Goal: Information Seeking & Learning: Learn about a topic

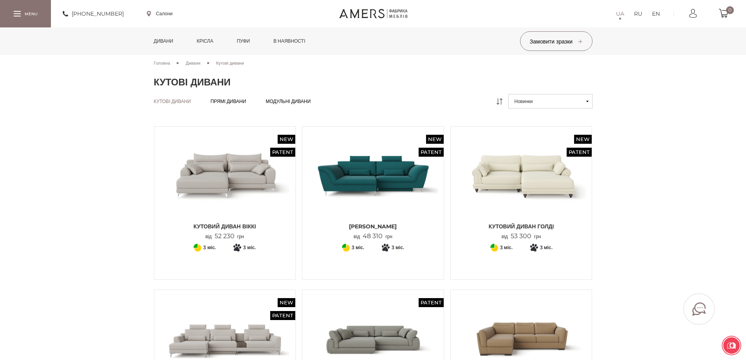
click at [150, 39] on link "Дивани" at bounding box center [163, 40] width 31 height 27
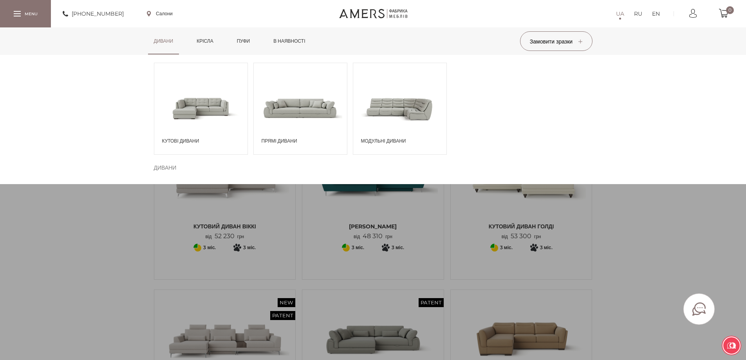
click at [285, 126] on span at bounding box center [300, 108] width 93 height 54
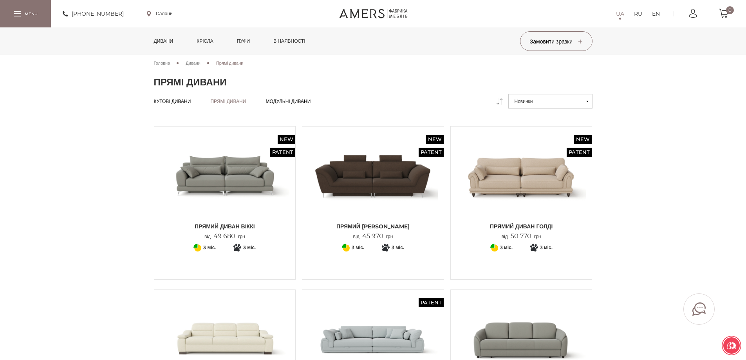
click at [173, 43] on link "Дивани" at bounding box center [163, 40] width 31 height 27
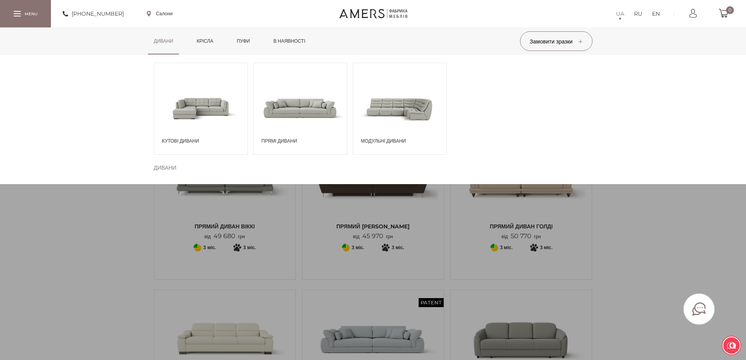
click at [176, 128] on span at bounding box center [200, 108] width 93 height 54
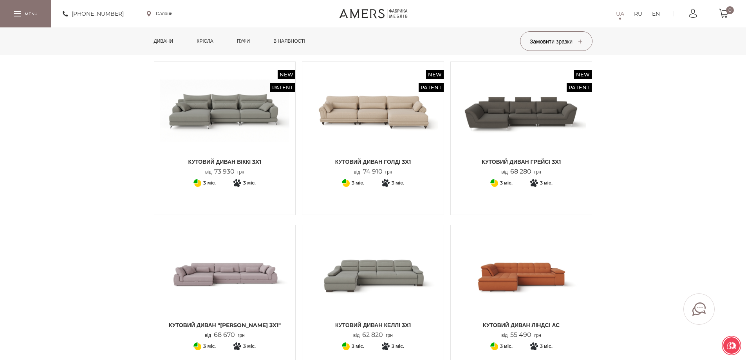
scroll to position [666, 0]
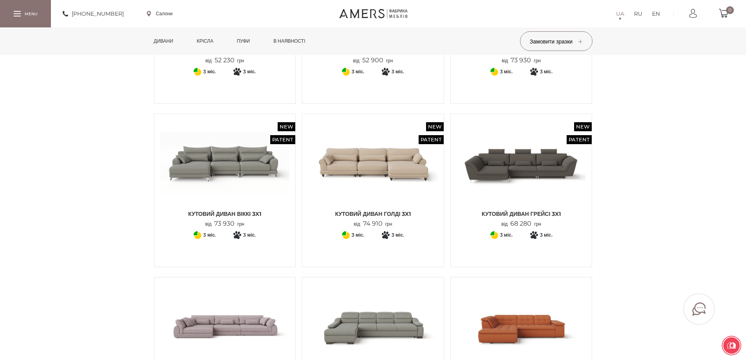
drag, startPoint x: 693, startPoint y: 177, endPoint x: 705, endPoint y: 234, distance: 58.0
click at [705, 234] on section "Головна Дивани Кутові дивани Кутові дивани Кутові дивани Кутові дивани Прямі ди…" at bounding box center [373, 103] width 746 height 1428
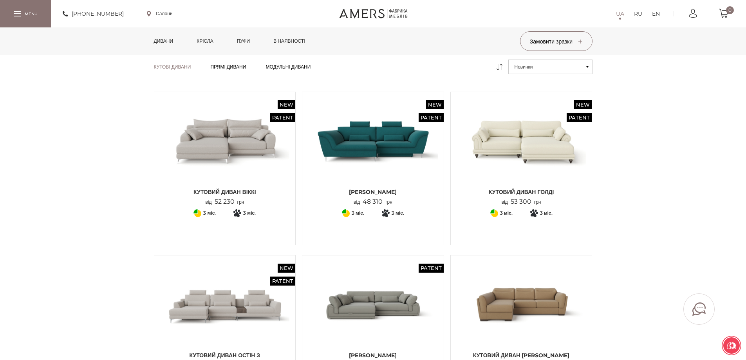
scroll to position [0, 0]
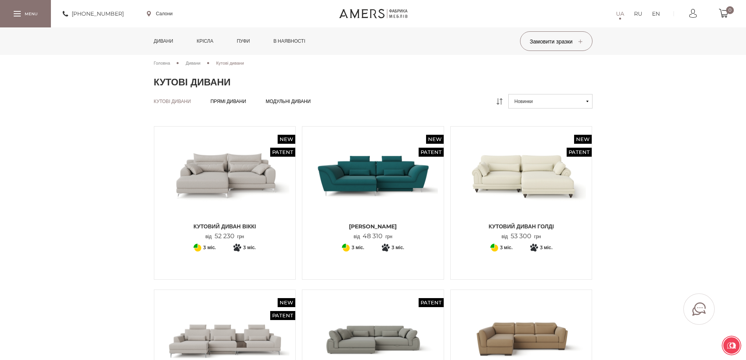
click at [165, 36] on link "Дивани" at bounding box center [163, 40] width 31 height 27
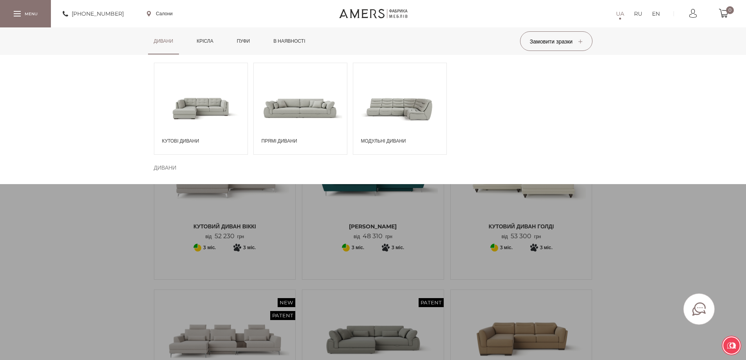
click at [171, 142] on span "Кутові дивани" at bounding box center [202, 140] width 81 height 7
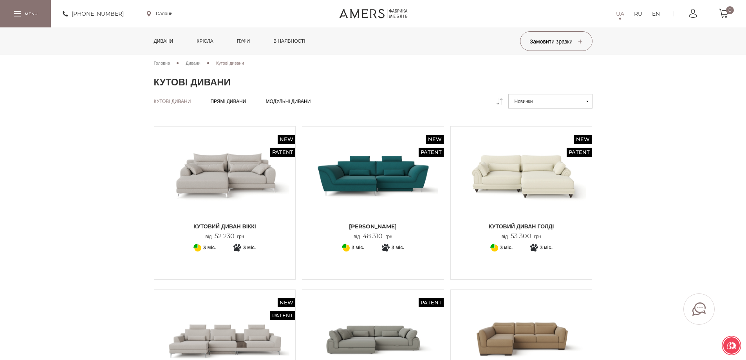
click at [211, 41] on link "Крісла" at bounding box center [205, 40] width 28 height 27
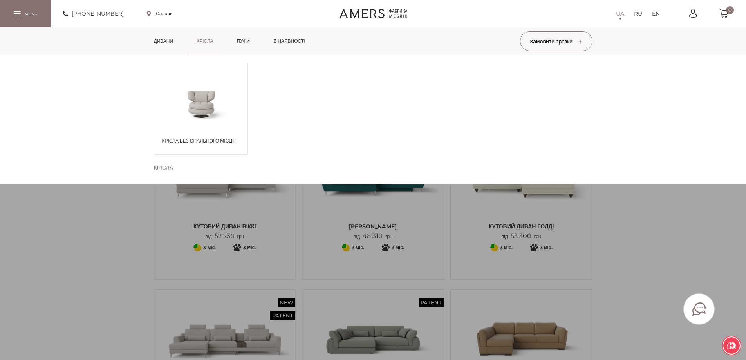
click at [157, 45] on link "Дивани" at bounding box center [163, 40] width 31 height 27
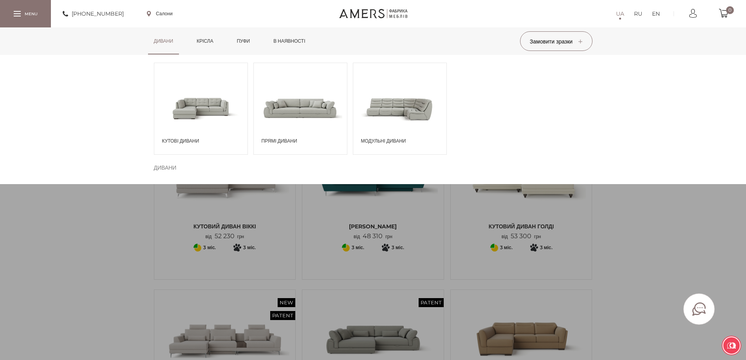
click at [187, 136] on div "Кутові дивани" at bounding box center [201, 109] width 94 height 92
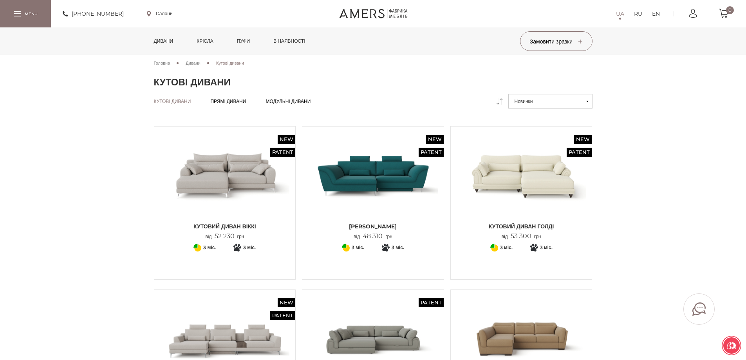
click at [165, 40] on link "Дивани" at bounding box center [163, 40] width 31 height 27
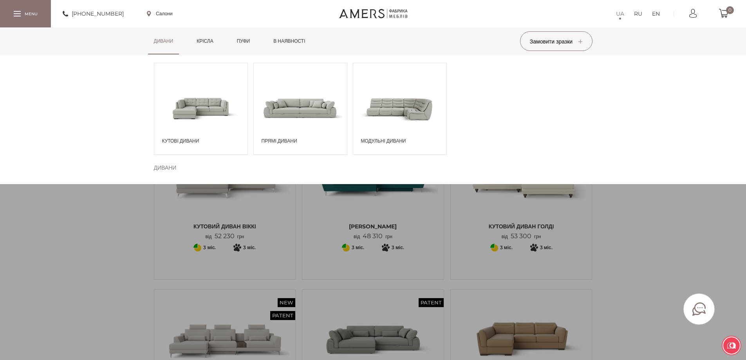
click at [259, 123] on span at bounding box center [300, 108] width 93 height 54
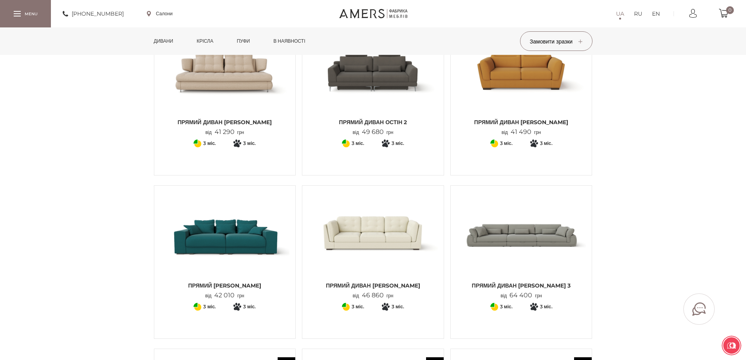
scroll to position [470, 0]
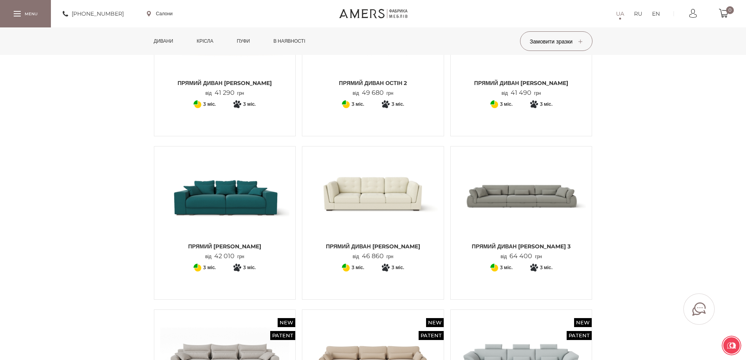
click at [270, 232] on img at bounding box center [225, 195] width 130 height 86
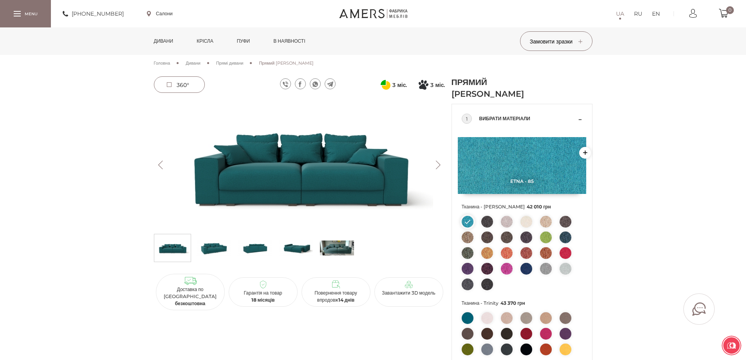
click at [289, 242] on img at bounding box center [296, 248] width 34 height 24
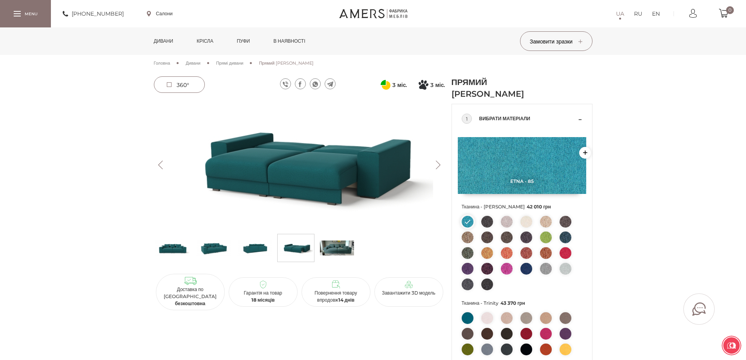
click at [164, 165] on button "Previous" at bounding box center [161, 165] width 14 height 9
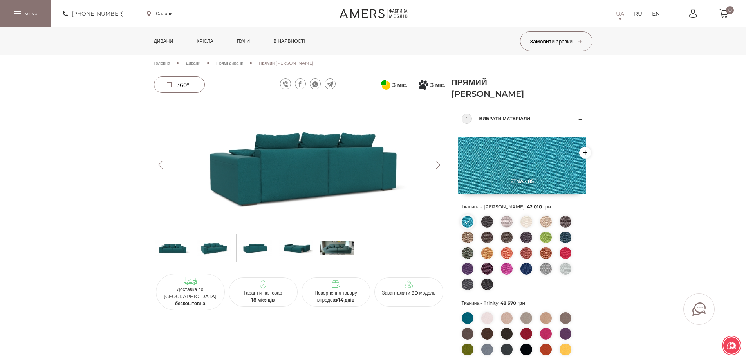
click at [164, 165] on button "Previous" at bounding box center [161, 165] width 14 height 9
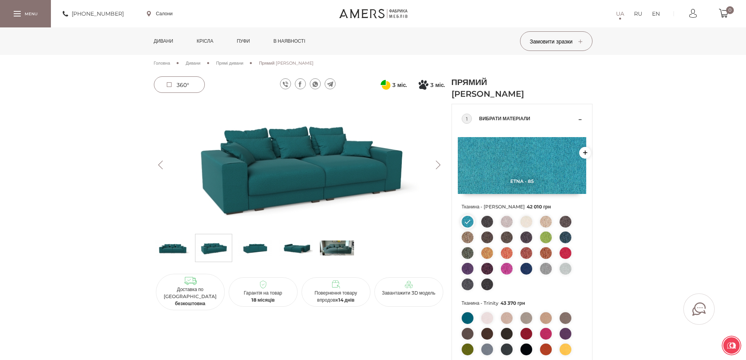
click at [164, 165] on button "Previous" at bounding box center [161, 165] width 14 height 9
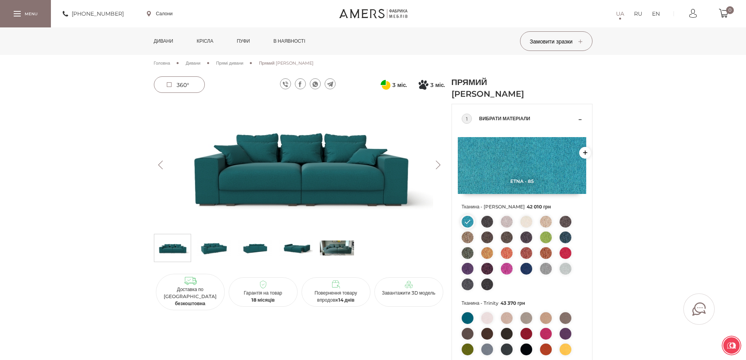
click at [164, 165] on button "Previous" at bounding box center [161, 165] width 14 height 9
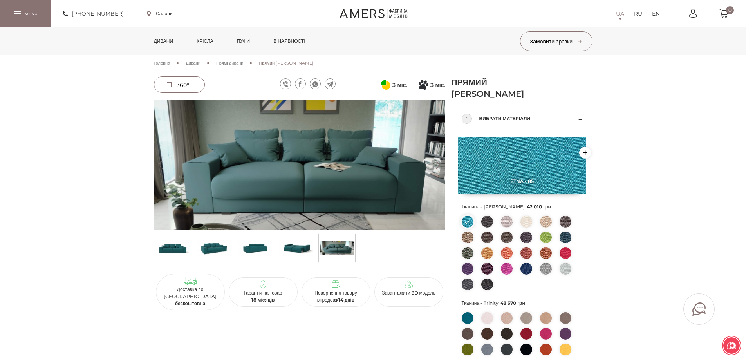
click at [164, 165] on button "Previous" at bounding box center [161, 165] width 14 height 9
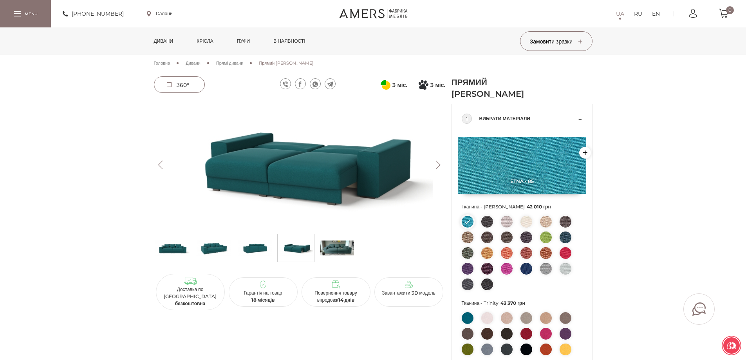
click at [164, 165] on button "Previous" at bounding box center [161, 165] width 14 height 9
